Goal: Task Accomplishment & Management: Use online tool/utility

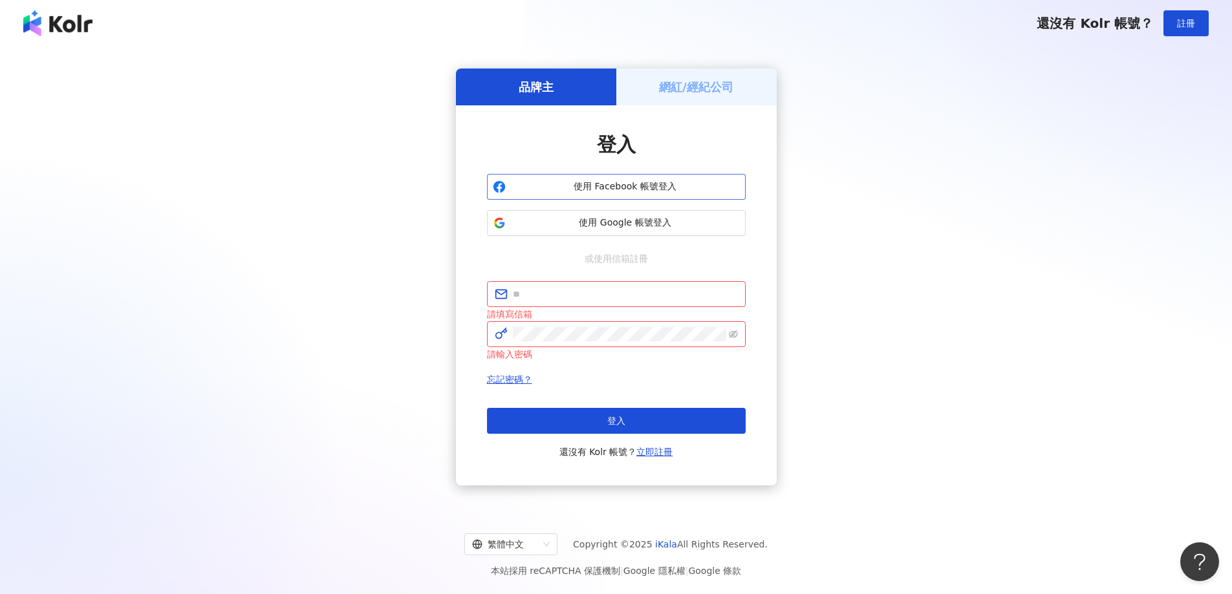
click at [607, 184] on span "使用 Facebook 帳號登入" at bounding box center [625, 186] width 229 height 13
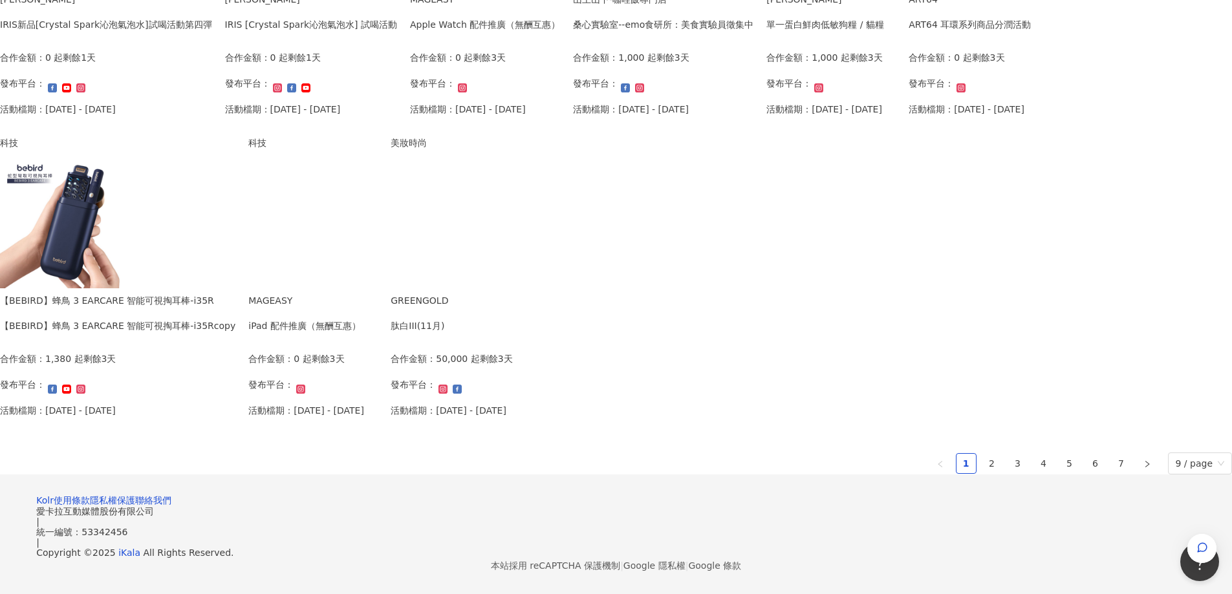
scroll to position [776, 0]
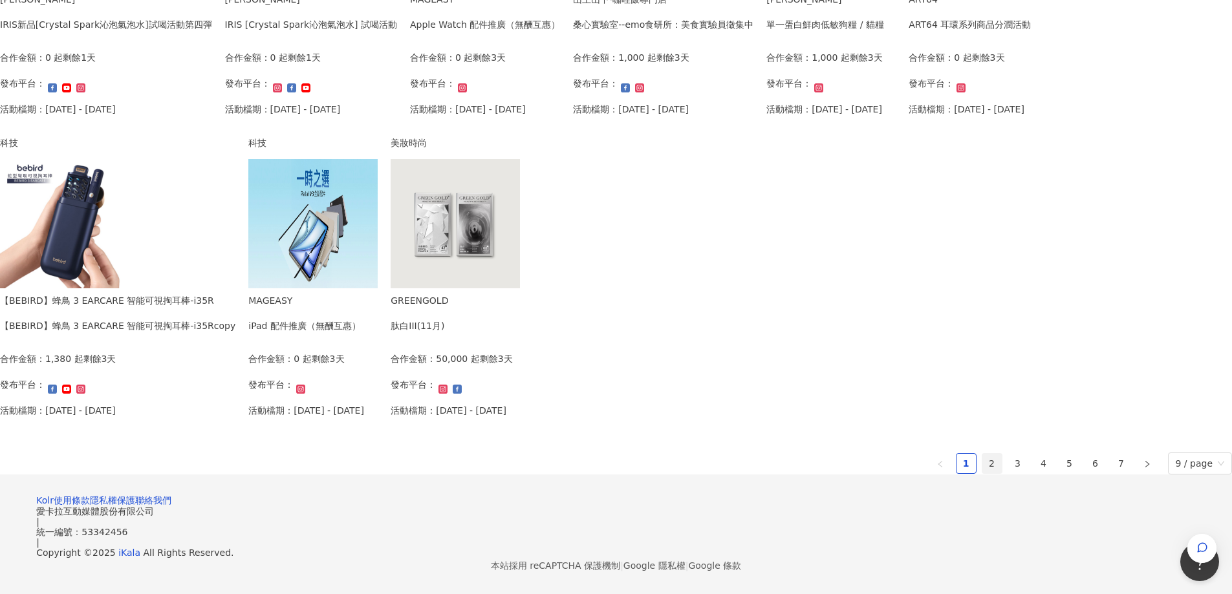
click at [982, 454] on link "2" at bounding box center [991, 463] width 19 height 19
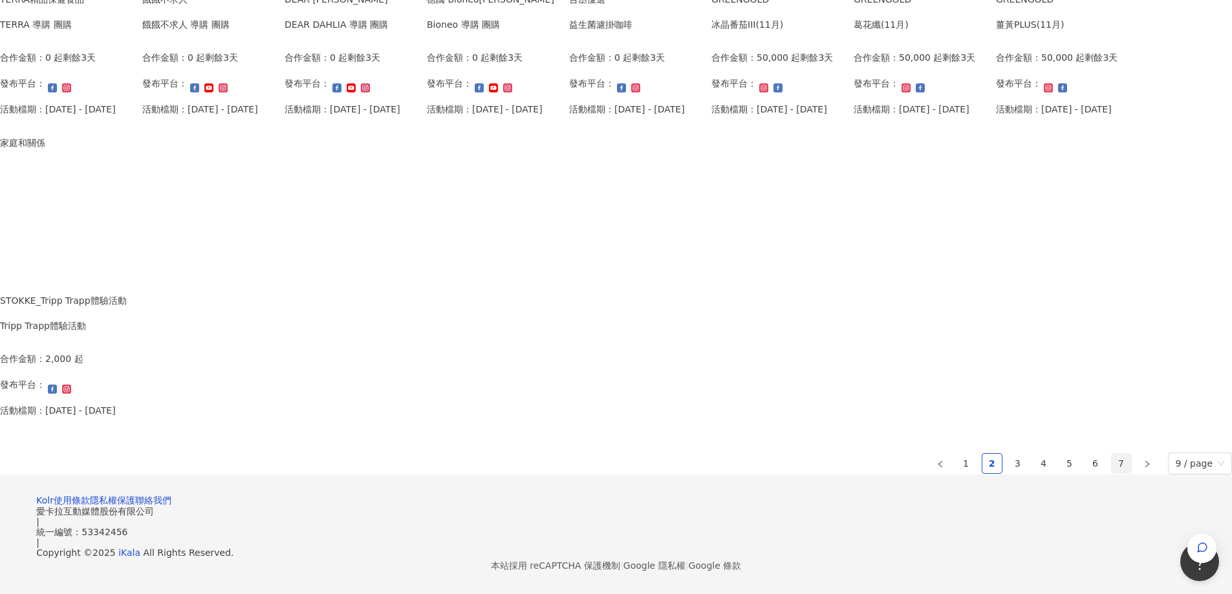
scroll to position [708, 0]
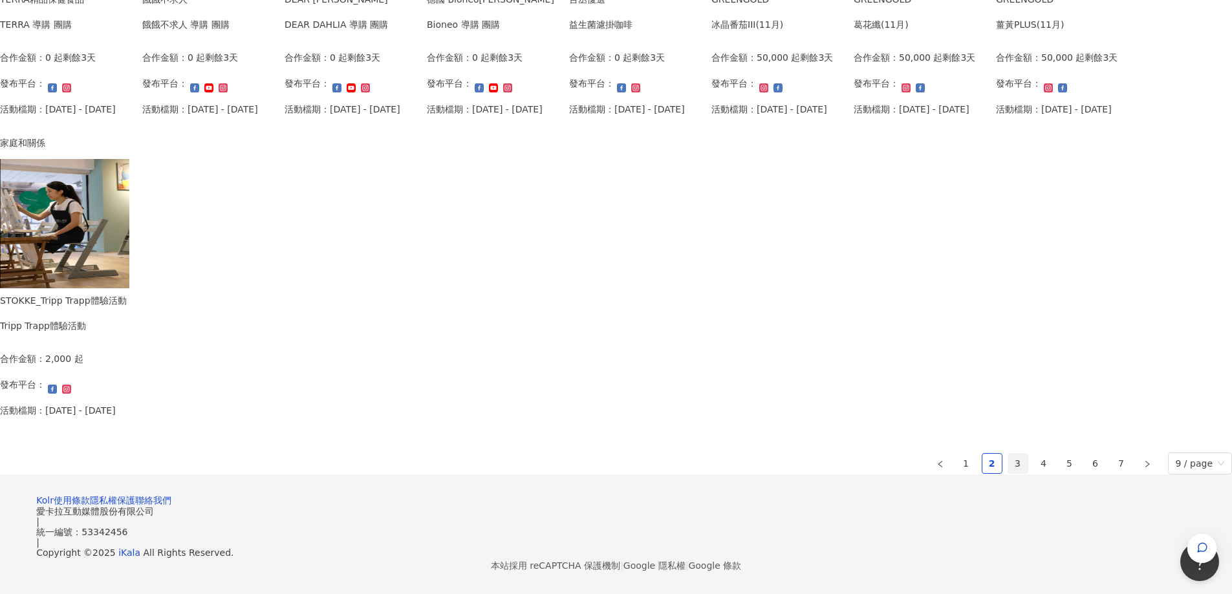
click at [1008, 464] on link "3" at bounding box center [1017, 463] width 19 height 19
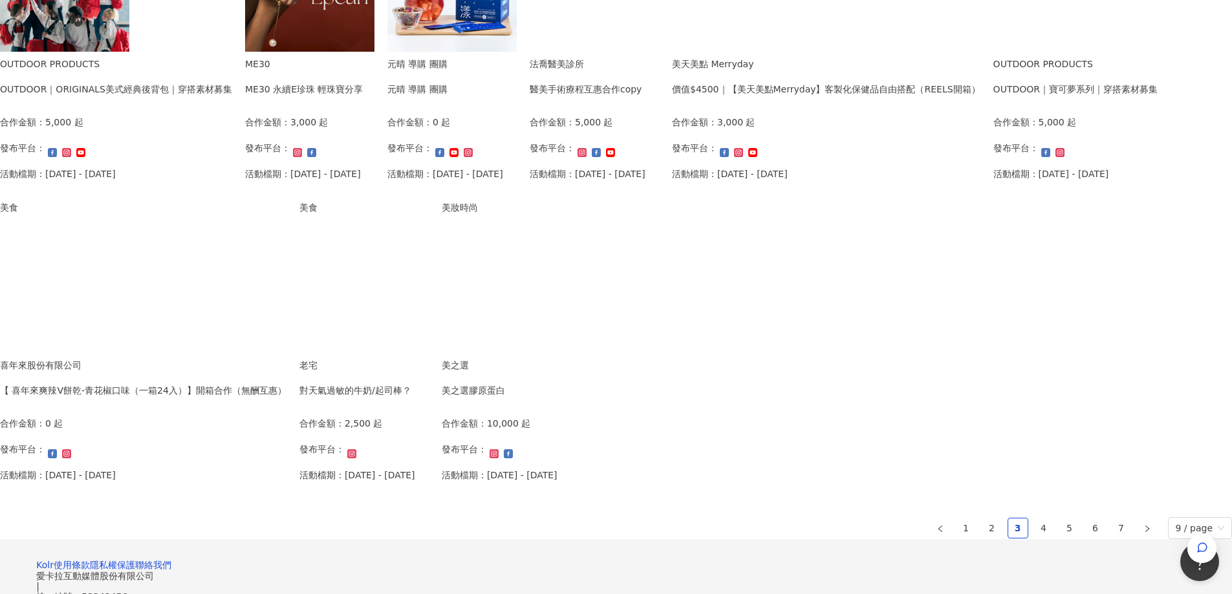
scroll to position [323, 0]
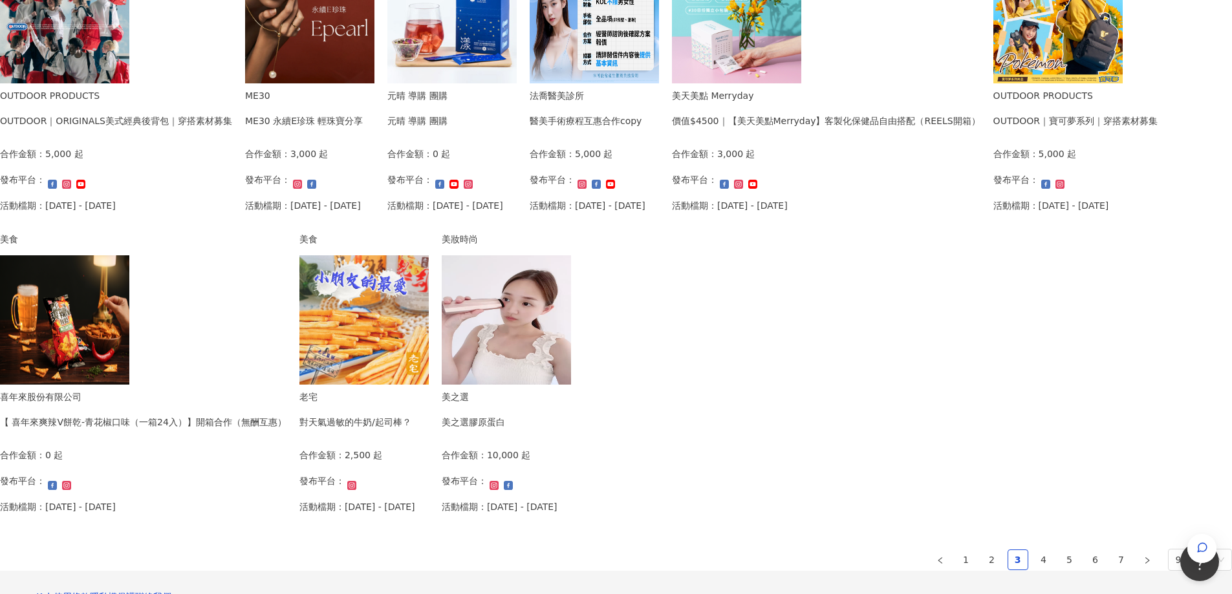
click at [1215, 413] on div "我要接案 我的案件 我的網紅檔案 我要接案 搜尋 排序： 日期新到舊 篩選： 案件類型 發布平台 案件價格範圍 活動檔期 清除 套用 生活風格 OUTDOOR…" at bounding box center [616, 184] width 1232 height 1014
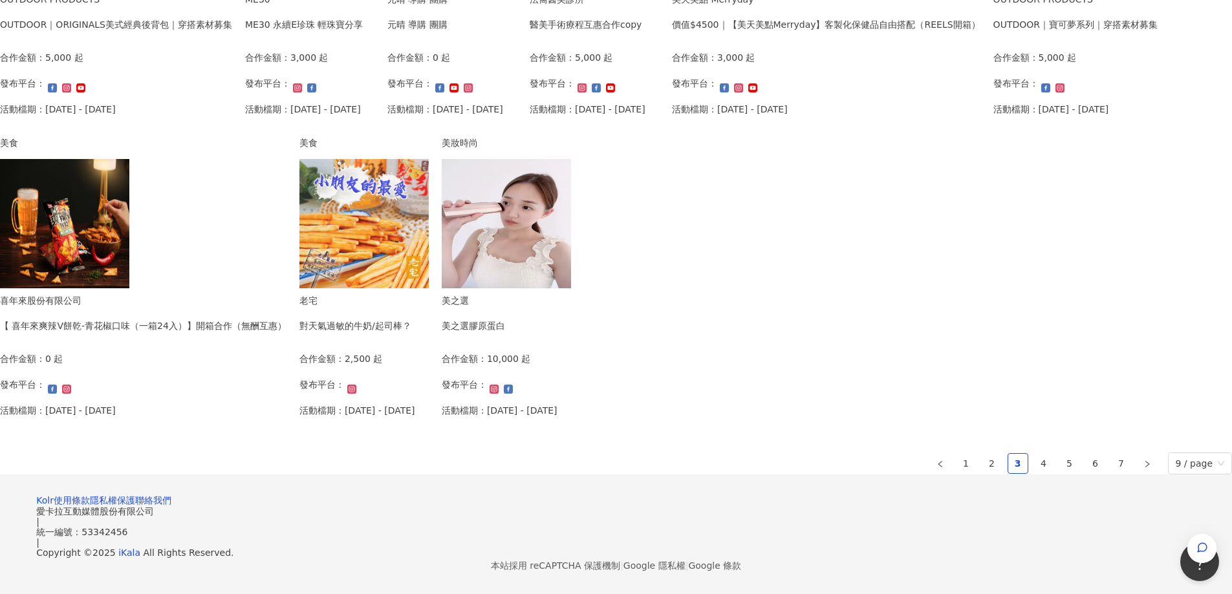
scroll to position [711, 0]
click at [1034, 472] on link "4" at bounding box center [1043, 463] width 19 height 19
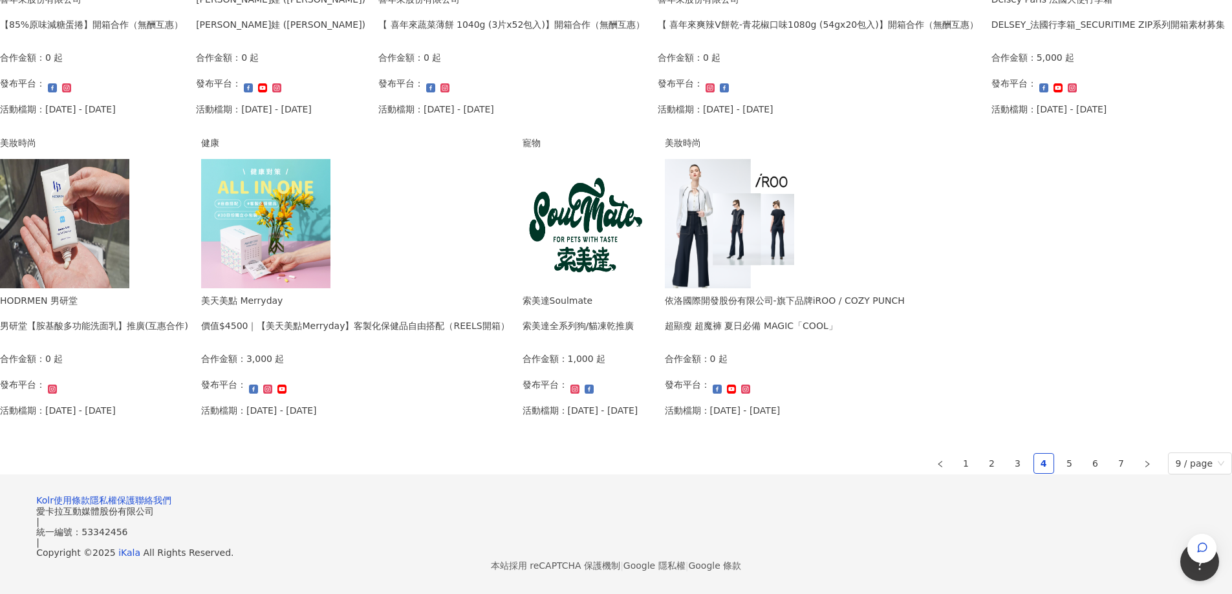
scroll to position [647, 0]
click at [1060, 473] on link "5" at bounding box center [1069, 463] width 19 height 19
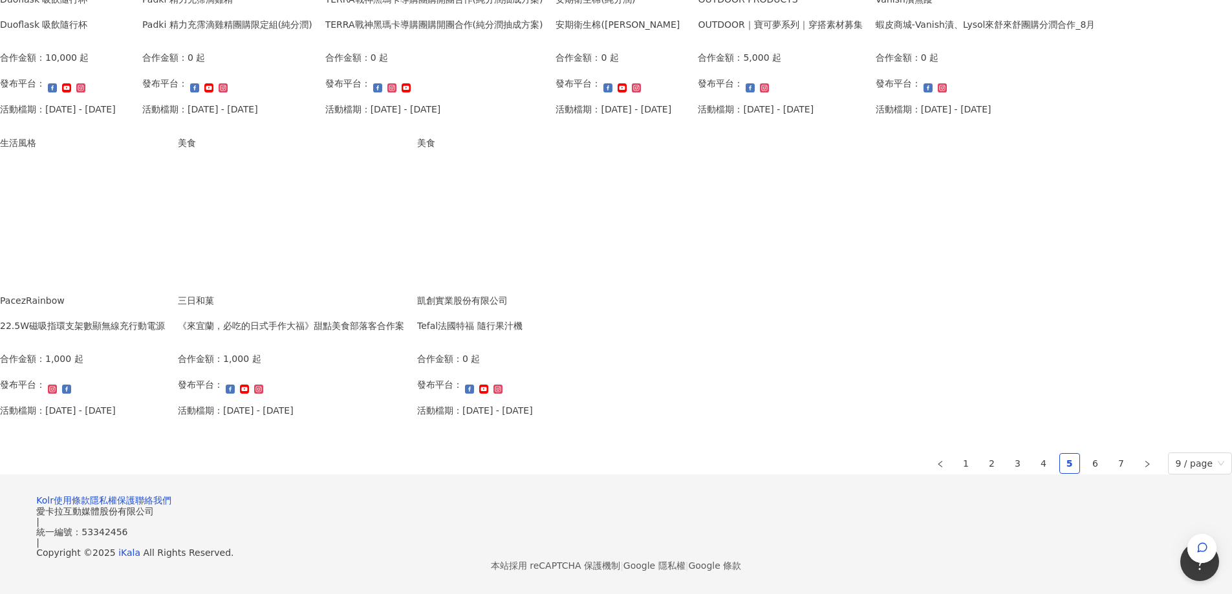
scroll to position [194, 0]
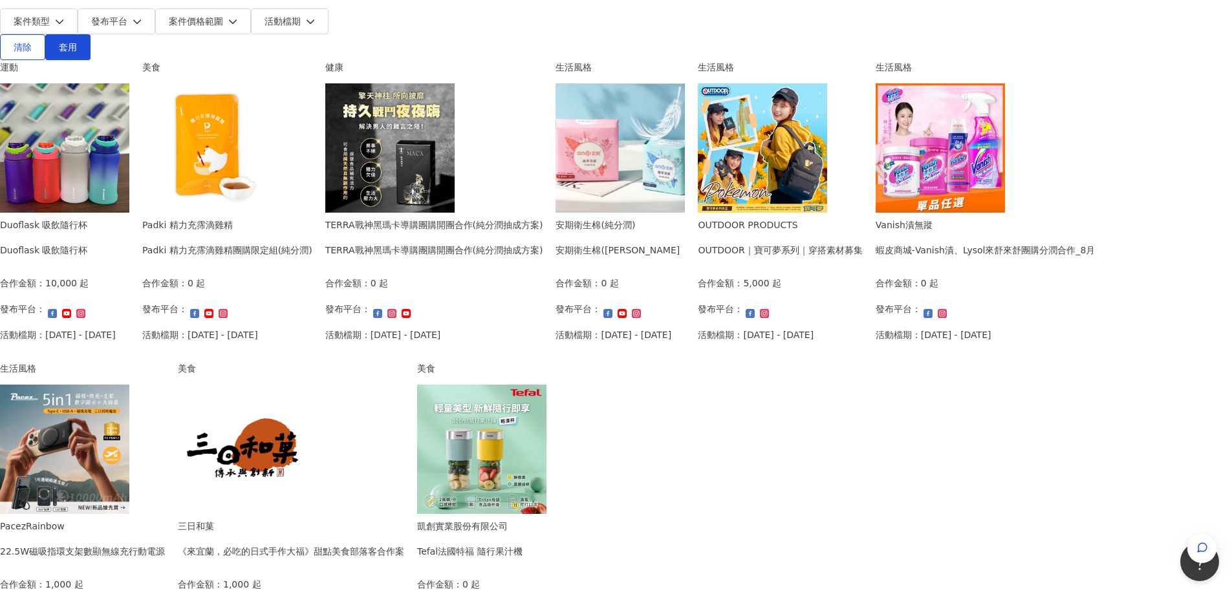
click at [1107, 397] on div "我要接案 我的案件 我的網紅檔案 我要接案 搜尋 排序： 日期新到舊 篩選： 案件類型 發布平台 案件價格範圍 活動檔期 清除 套用 運動 Duoflask …" at bounding box center [616, 313] width 1232 height 1014
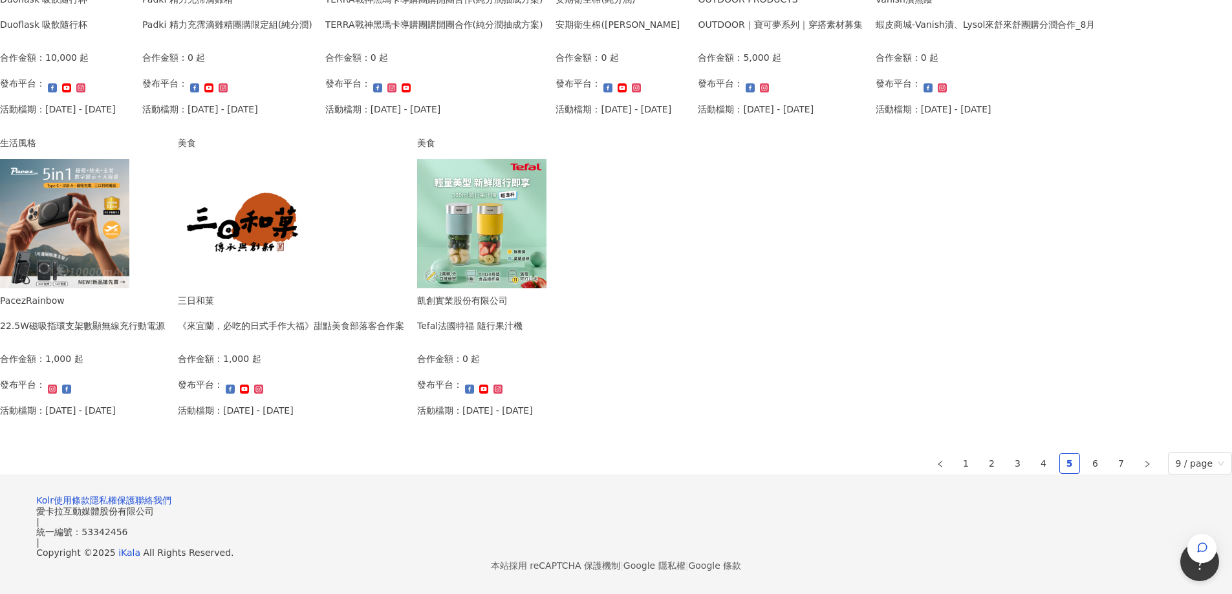
scroll to position [647, 0]
click at [1086, 473] on link "6" at bounding box center [1095, 463] width 19 height 19
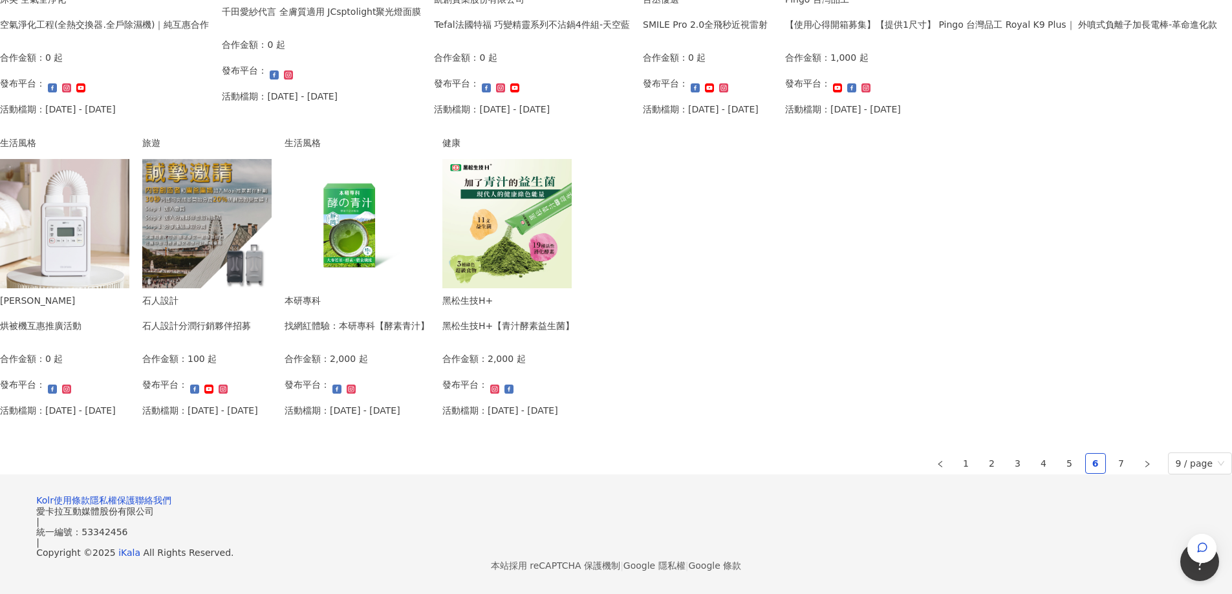
click at [1108, 414] on div "我要接案 我的案件 我的網紅檔案 我要接案 搜尋 排序： 日期新到舊 篩選： 案件類型 發布平台 案件價格範圍 活動檔期 清除 套用 生活風格 沐芙 空氣全淨…" at bounding box center [616, 87] width 1232 height 1014
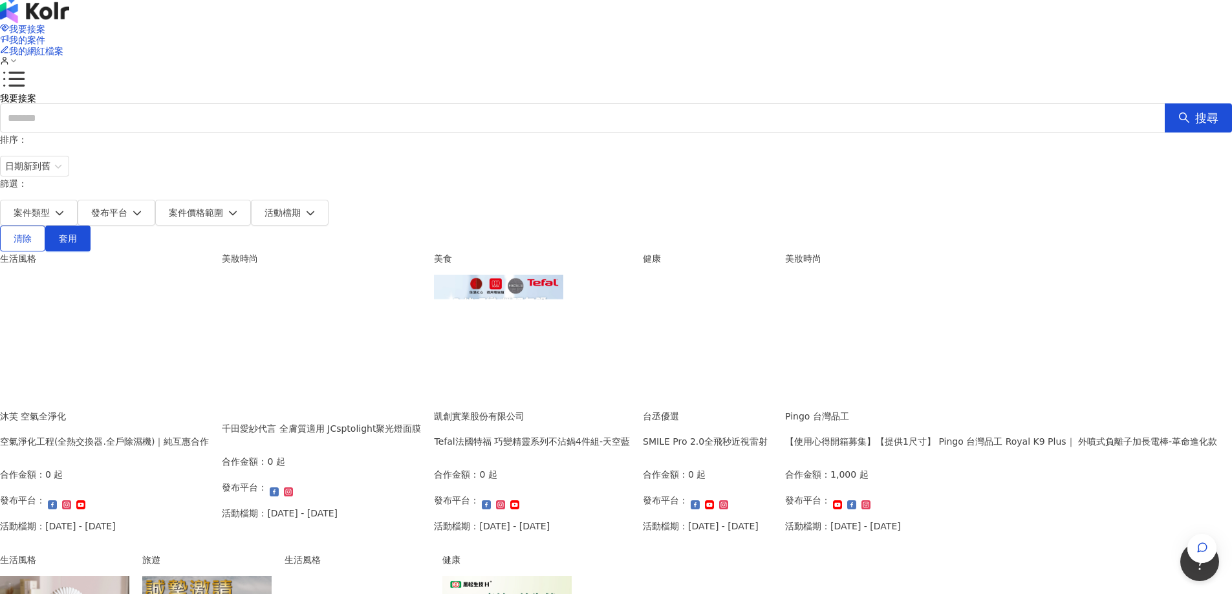
scroll to position [0, 0]
